Goal: Task Accomplishment & Management: Manage account settings

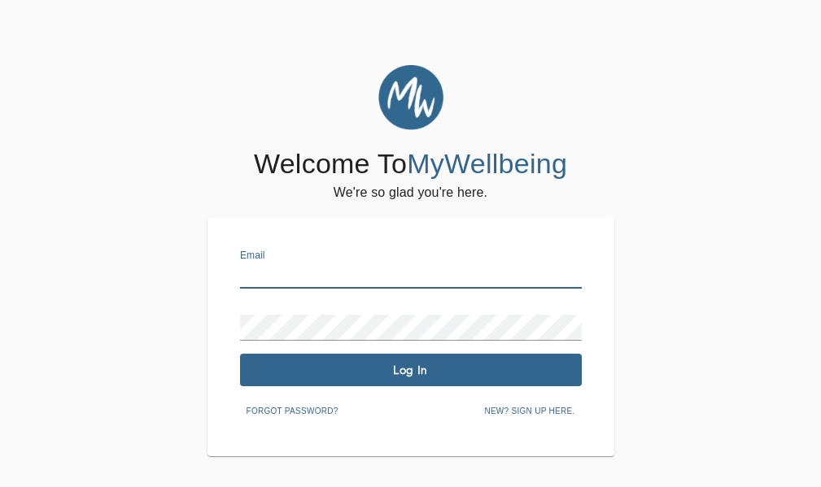
click at [361, 275] on input "text" at bounding box center [411, 276] width 342 height 26
type input "[EMAIL_ADDRESS][DOMAIN_NAME]"
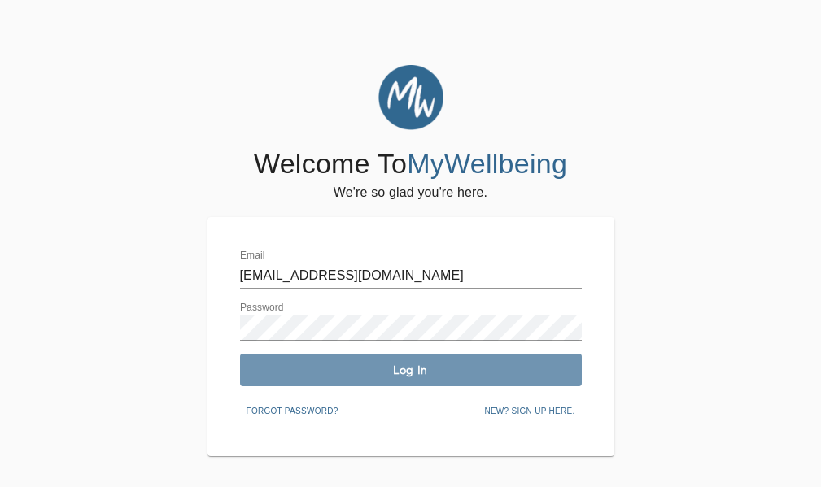
click at [405, 368] on span "Log In" at bounding box center [410, 370] width 329 height 15
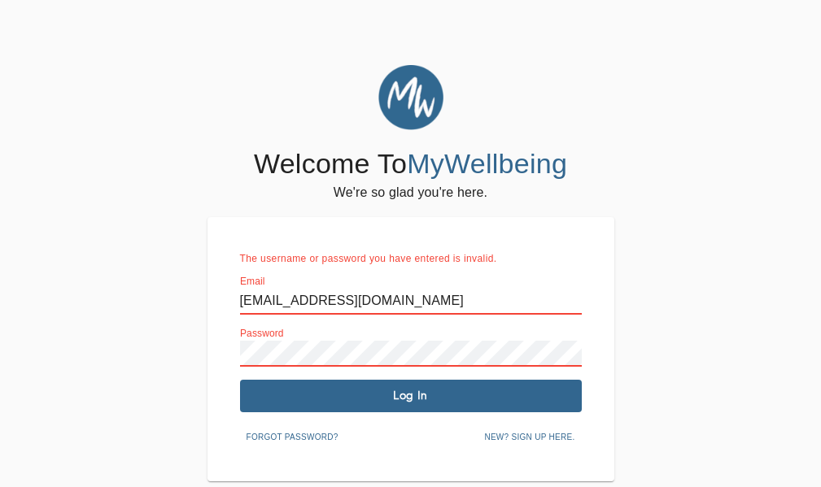
click at [159, 343] on div "Welcome To MyWellbeing We're so glad you're here. The username or password you …" at bounding box center [410, 273] width 813 height 416
click at [317, 395] on span "Log In" at bounding box center [410, 395] width 329 height 15
click at [328, 439] on span "Forgot password?" at bounding box center [292, 437] width 92 height 15
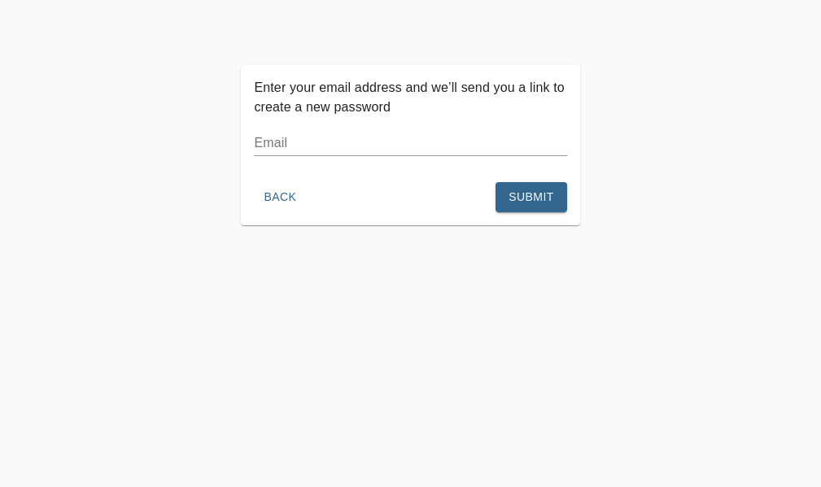
click at [338, 150] on input "text" at bounding box center [410, 143] width 312 height 26
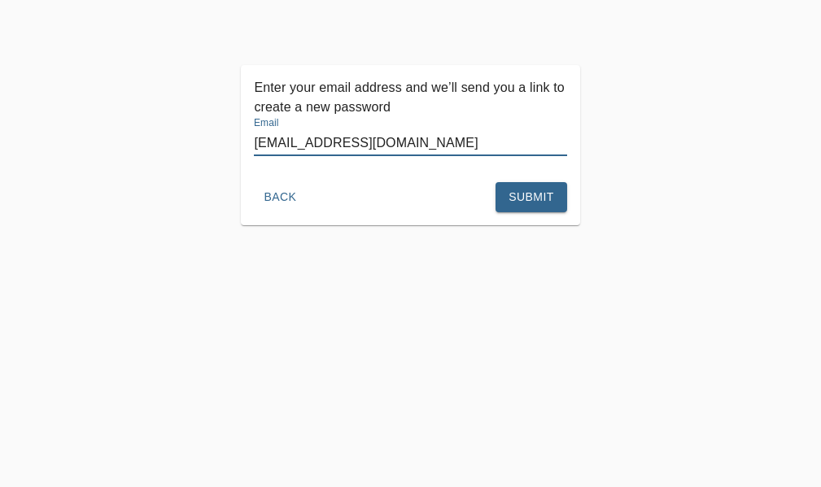
type input "[EMAIL_ADDRESS][DOMAIN_NAME]"
click at [519, 197] on span "Submit" at bounding box center [530, 197] width 45 height 20
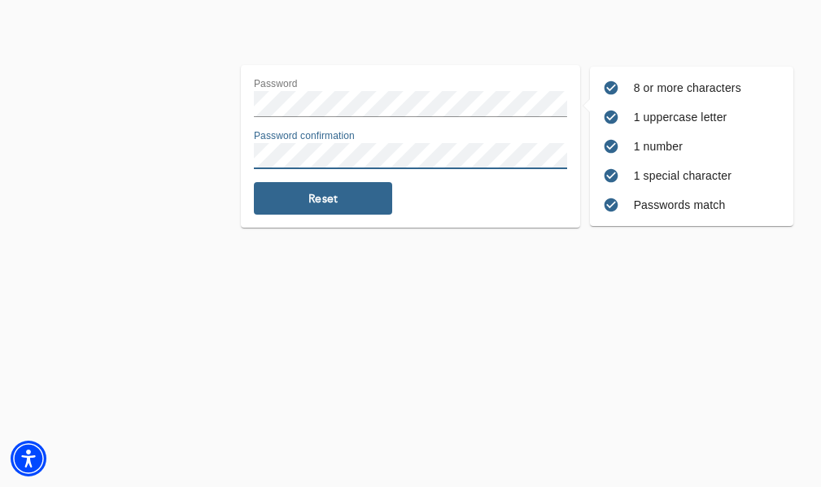
click at [325, 195] on span "Reset" at bounding box center [322, 198] width 125 height 15
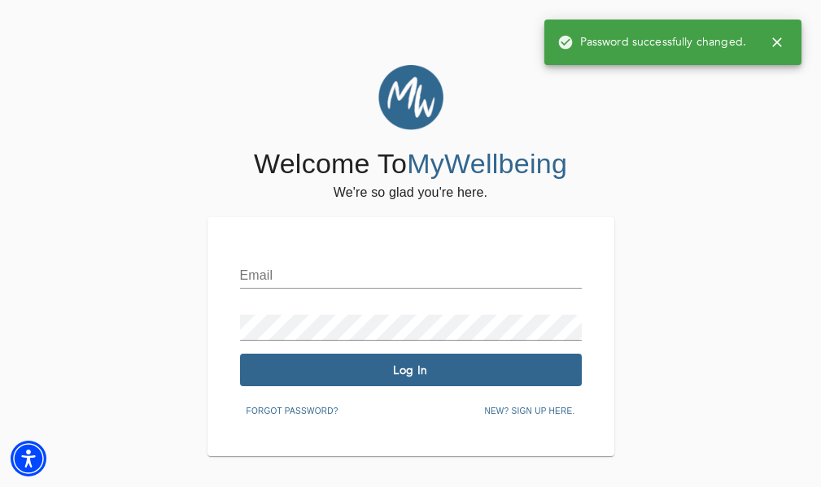
click at [301, 272] on input "text" at bounding box center [411, 276] width 342 height 26
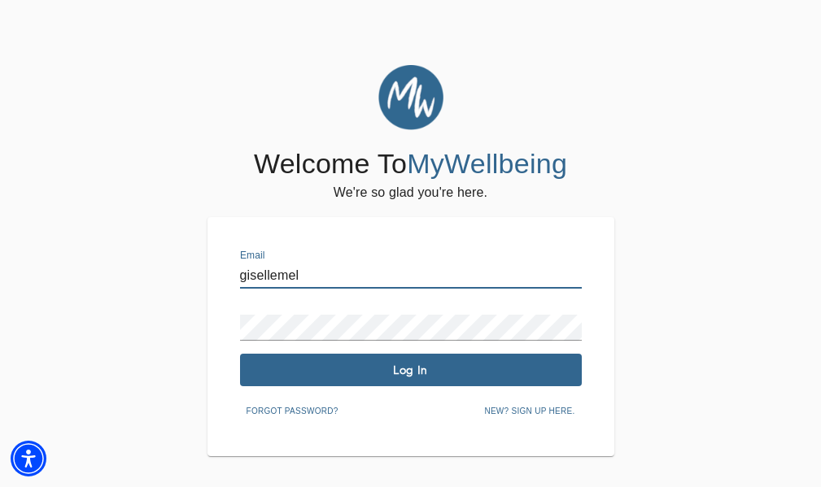
type input "[EMAIL_ADDRESS][DOMAIN_NAME]"
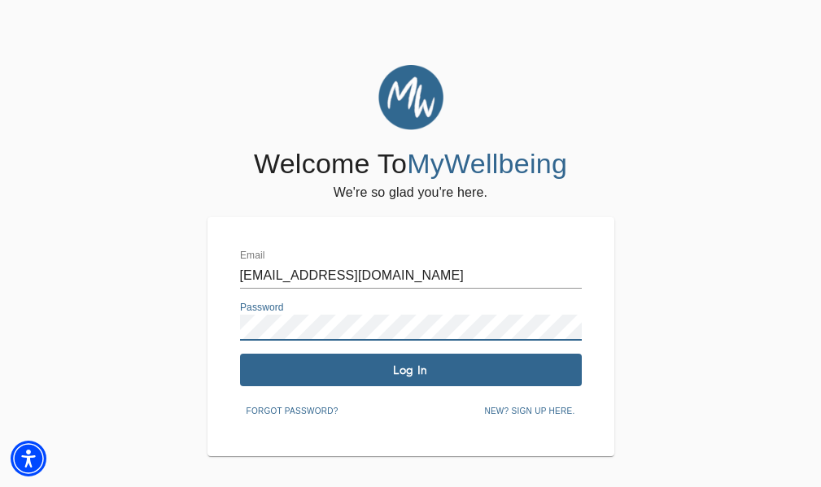
click at [367, 359] on button "Log In" at bounding box center [411, 370] width 342 height 33
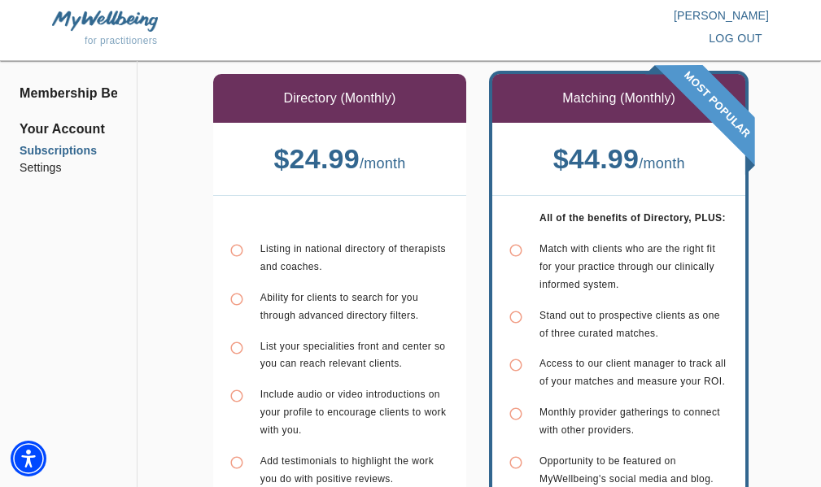
click at [85, 155] on li "Subscriptions" at bounding box center [69, 150] width 98 height 17
